Goal: Communication & Community: Participate in discussion

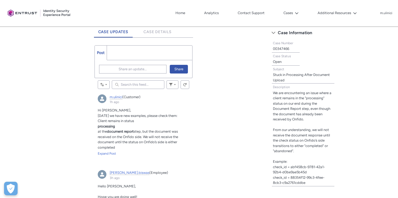
scroll to position [145, 0]
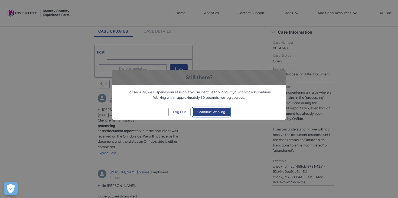
click at [212, 108] on span "Continue Working" at bounding box center [211, 112] width 28 height 8
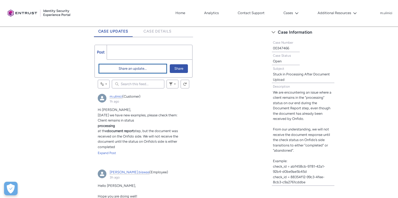
click at [126, 67] on span "Share an update..." at bounding box center [133, 68] width 28 height 8
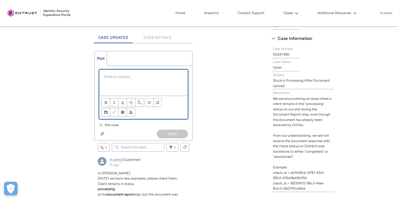
scroll to position [139, 0]
paste div "Chatter Publisher"
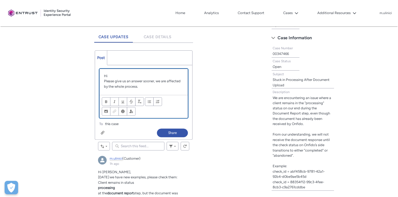
scroll to position [0, 0]
drag, startPoint x: 166, startPoint y: 81, endPoint x: 156, endPoint y: 80, distance: 10.0
click at [156, 80] on p "Please give us an answer sooner, we are affected by the whole process." at bounding box center [144, 84] width 80 height 11
click at [157, 80] on p "Please give us an answer sooner, we are affected by the whole process." at bounding box center [144, 84] width 80 height 11
click at [140, 87] on p "Please give us an answer sooner, we are affected by the whole process." at bounding box center [144, 84] width 80 height 11
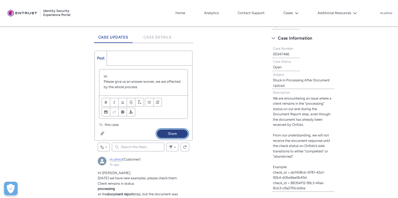
click at [167, 134] on button "Share" at bounding box center [172, 133] width 31 height 9
